Goal: Navigation & Orientation: Find specific page/section

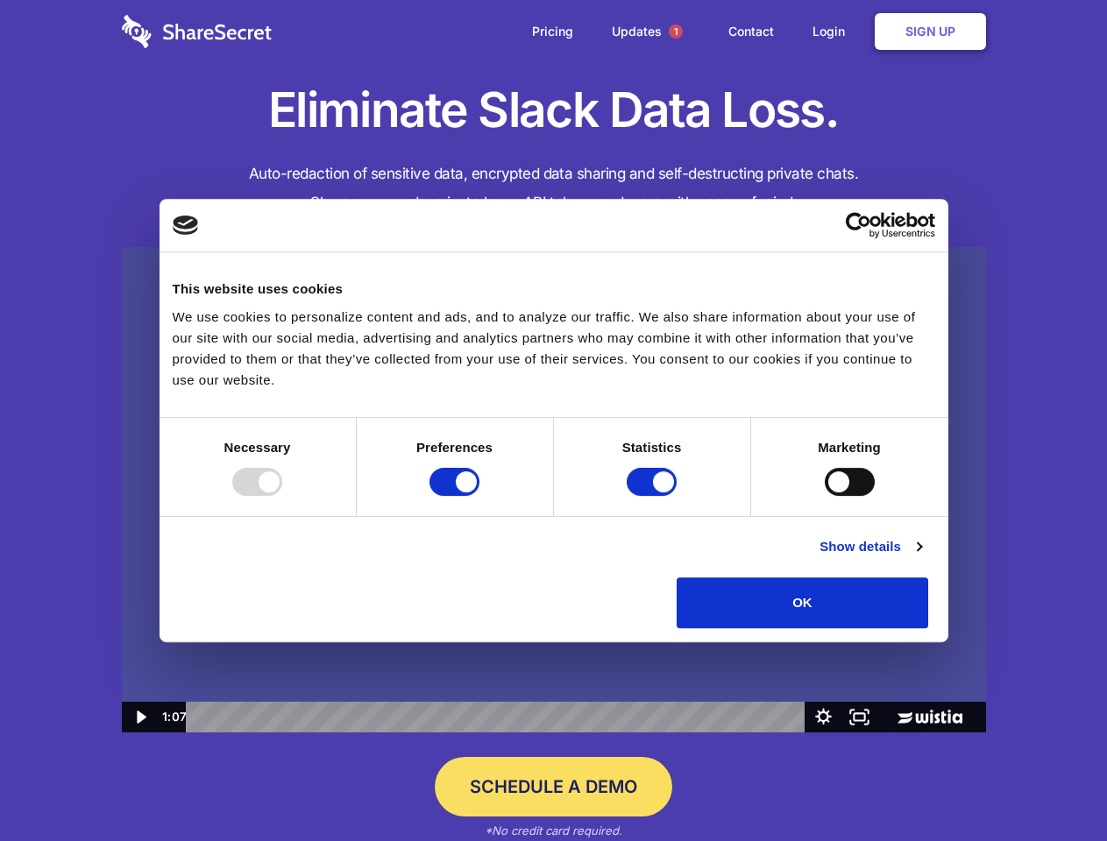
click at [553, 421] on img at bounding box center [554, 490] width 864 height 486
click at [282, 496] on div at bounding box center [257, 482] width 50 height 28
click at [479, 496] on input "Preferences" at bounding box center [454, 482] width 50 height 28
checkbox input "false"
click at [654, 496] on input "Statistics" at bounding box center [651, 482] width 50 height 28
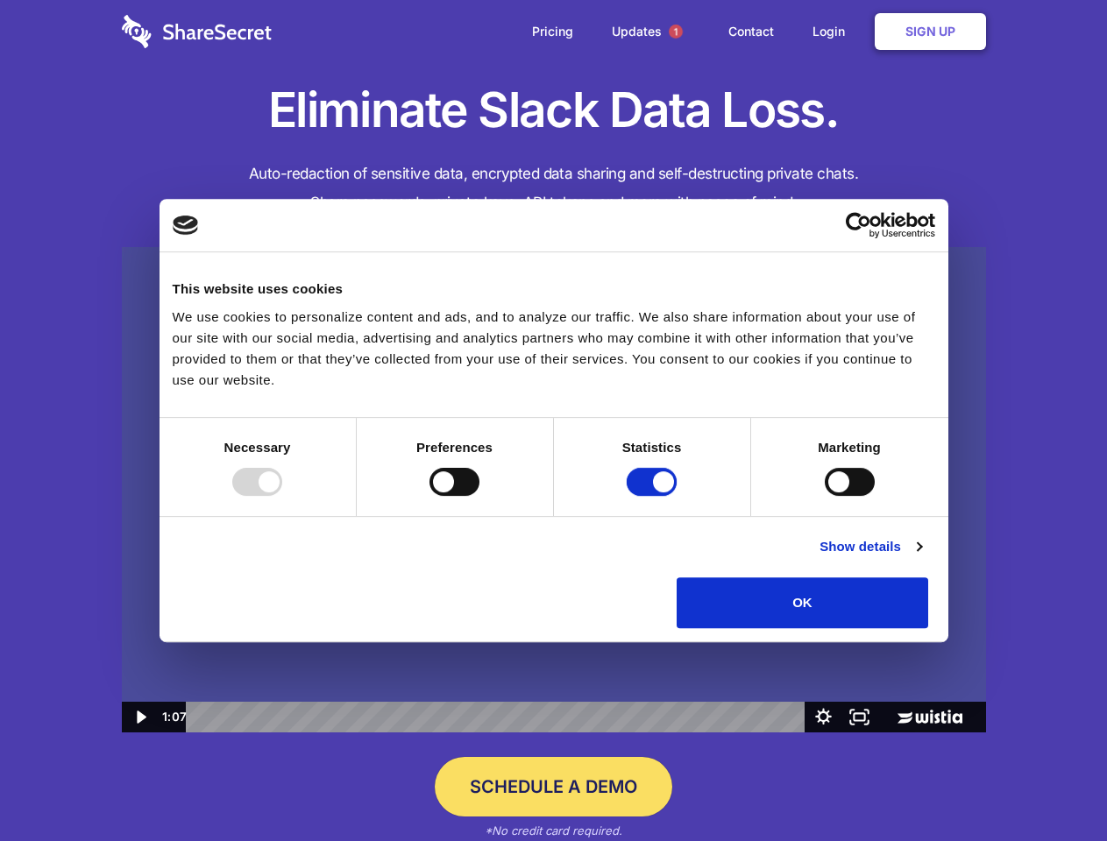
checkbox input "false"
click at [824, 496] on input "Marketing" at bounding box center [849, 482] width 50 height 28
checkbox input "true"
click at [921, 557] on link "Show details" at bounding box center [870, 546] width 102 height 21
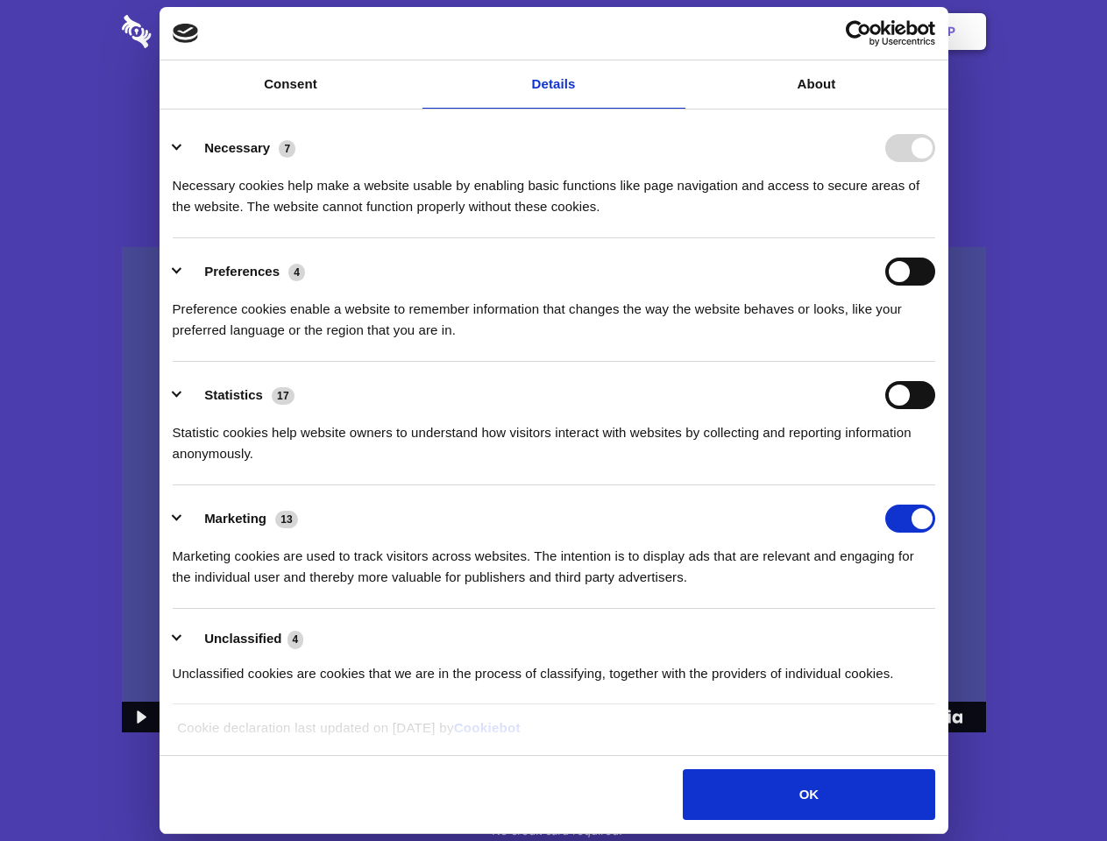
click at [935, 362] on li "Preferences 4 Preference cookies enable a website to remember information that …" at bounding box center [554, 300] width 762 height 124
click at [675, 32] on span "1" at bounding box center [675, 32] width 14 height 14
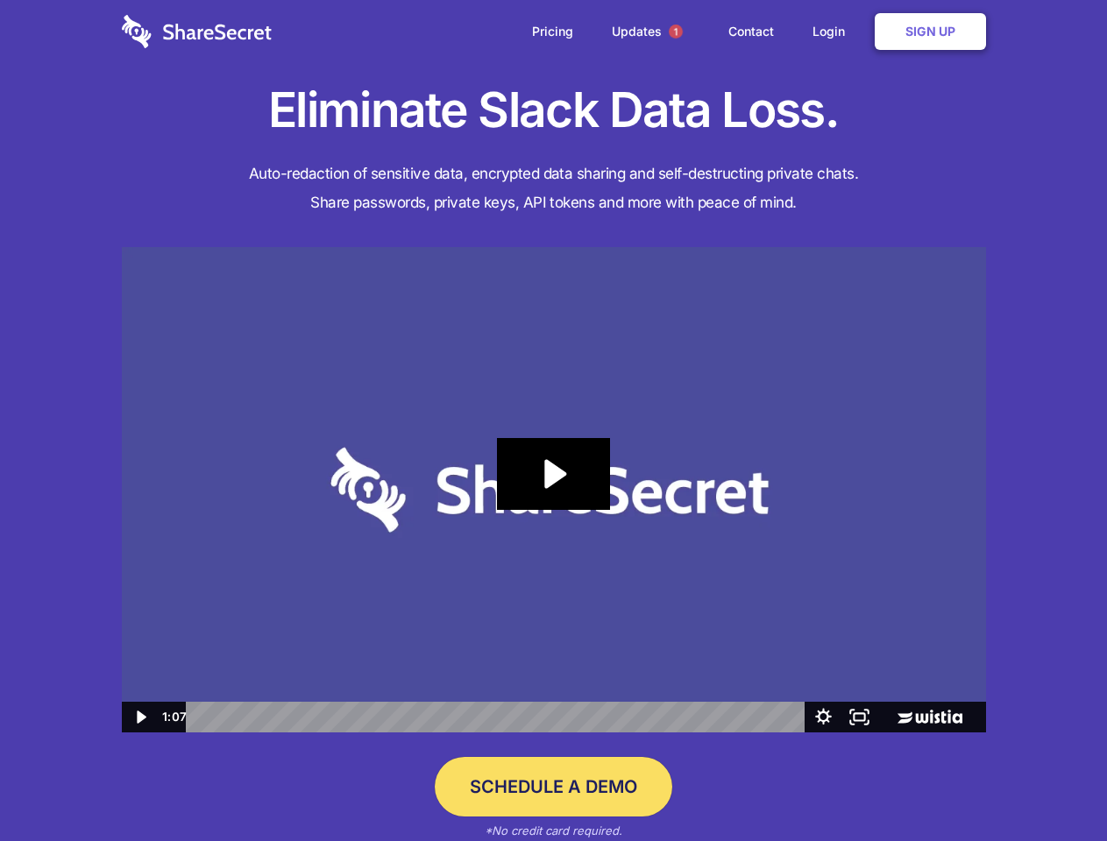
click at [554, 490] on icon "Play Video: Sharesecret Slack Extension" at bounding box center [553, 474] width 112 height 72
